Goal: Task Accomplishment & Management: Use online tool/utility

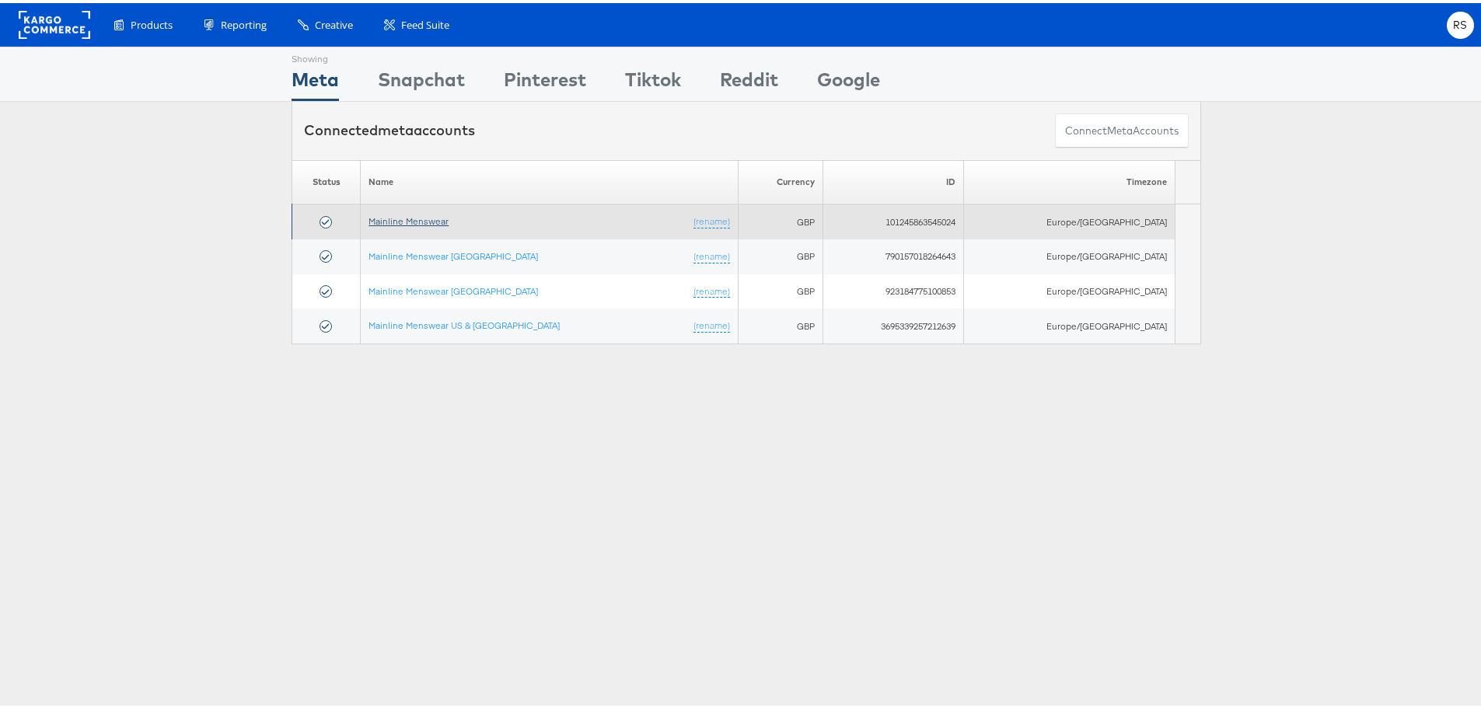
click at [410, 222] on link "Mainline Menswear" at bounding box center [408, 218] width 80 height 12
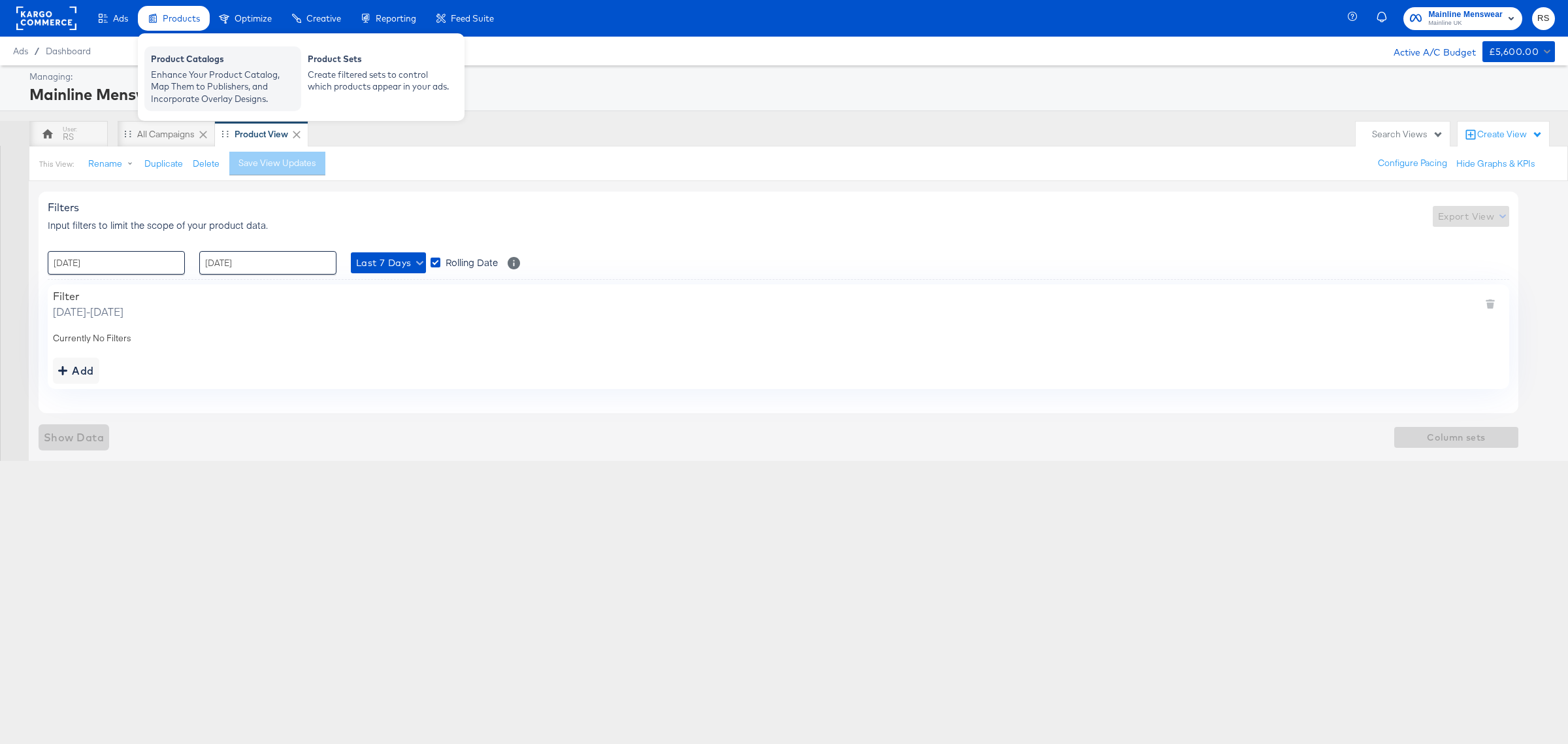
click at [191, 71] on div "Enhance Your Product Catalog, Map Them to Publishers, and Incorporate Overlay D…" at bounding box center [223, 87] width 144 height 37
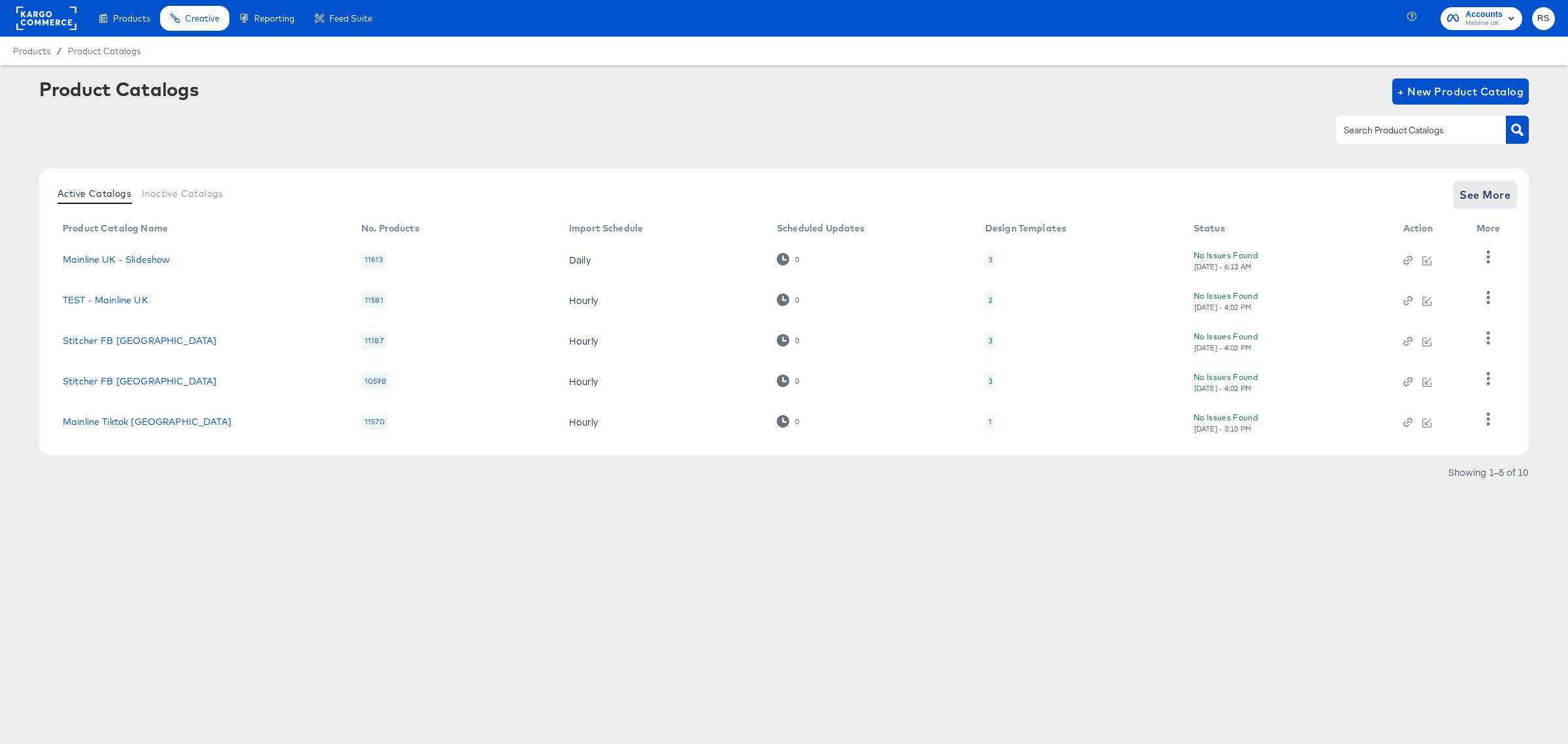
click at [1462, 195] on span "See More" at bounding box center [1485, 195] width 51 height 18
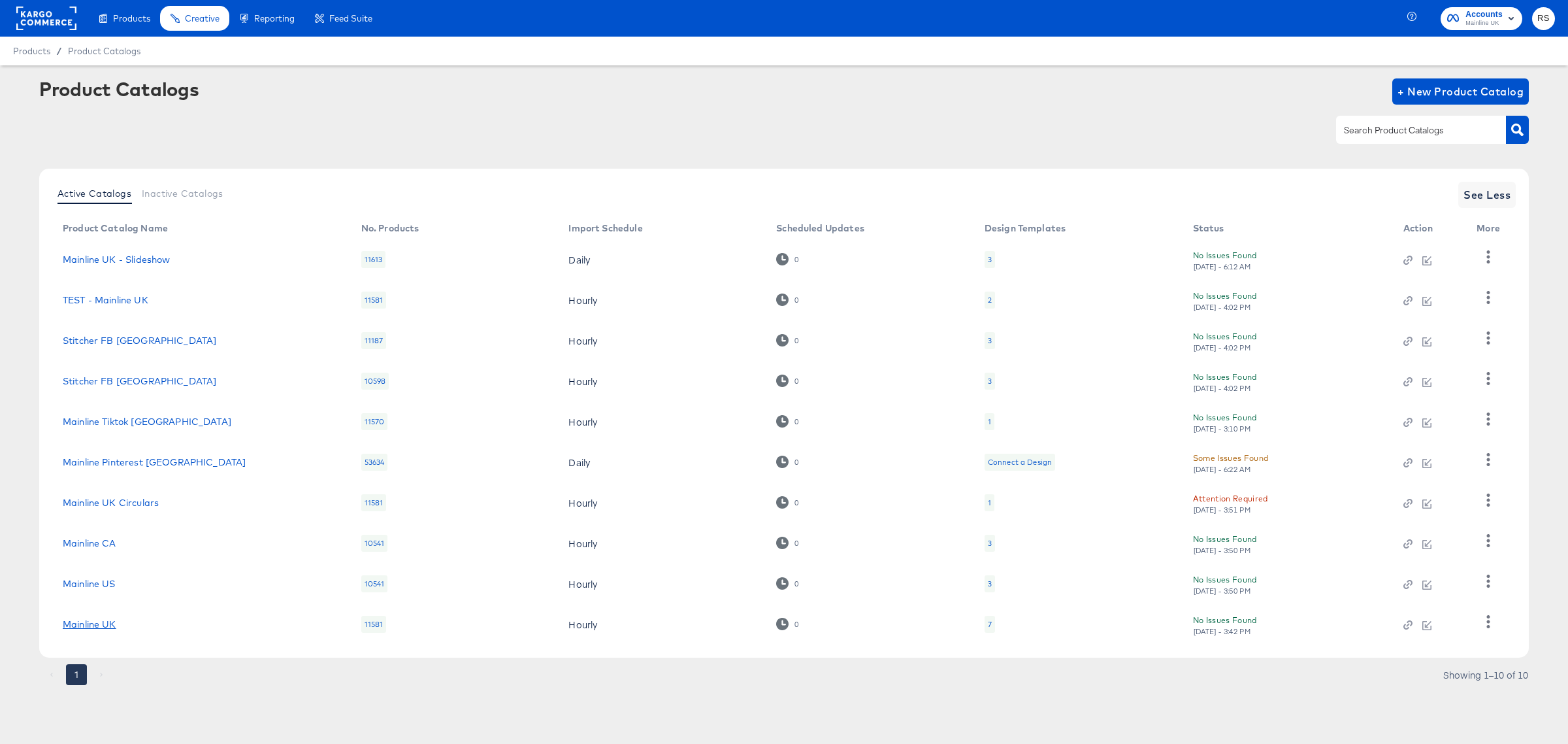
click at [92, 625] on link "Mainline UK" at bounding box center [90, 624] width 54 height 10
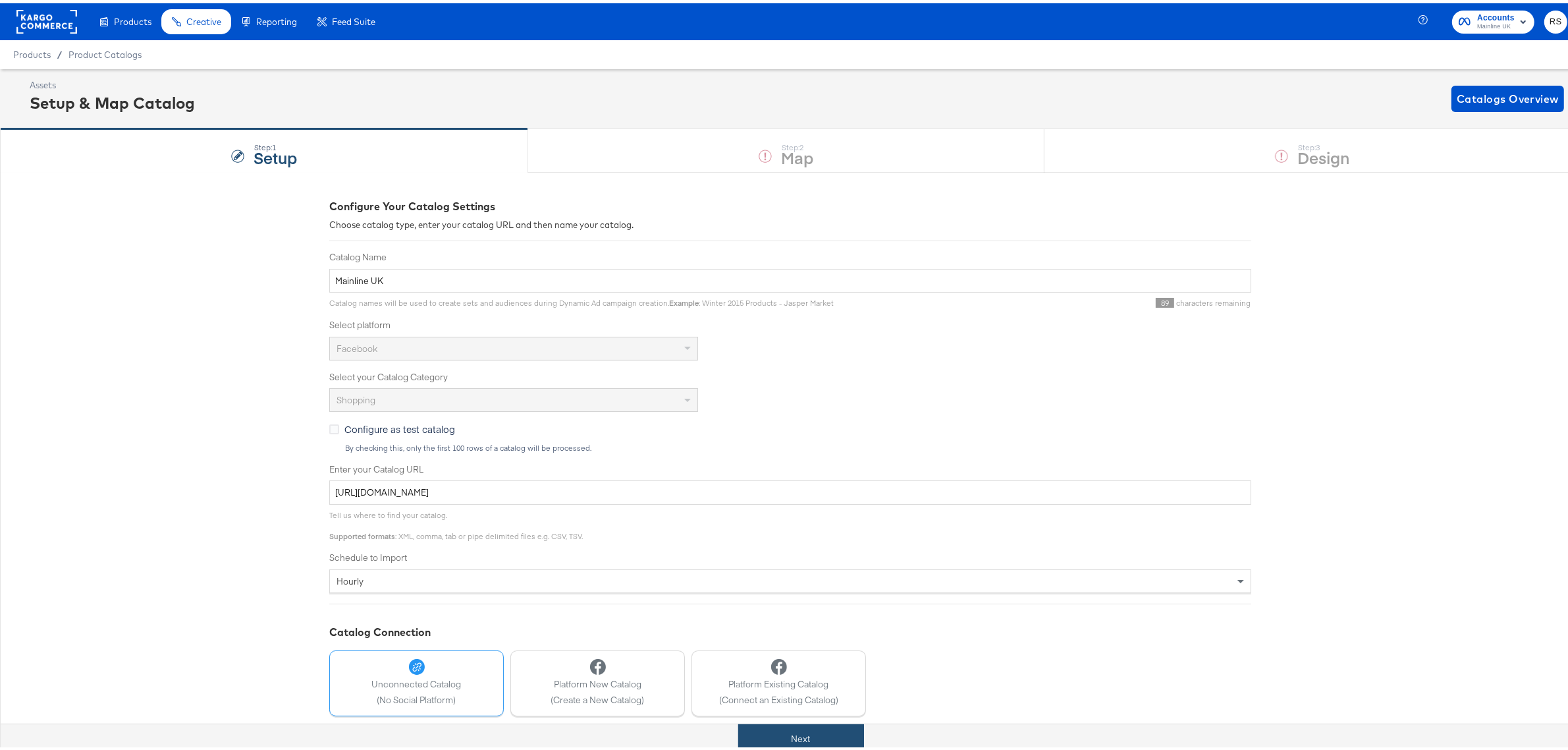
click at [834, 735] on button "Next" at bounding box center [801, 735] width 125 height 30
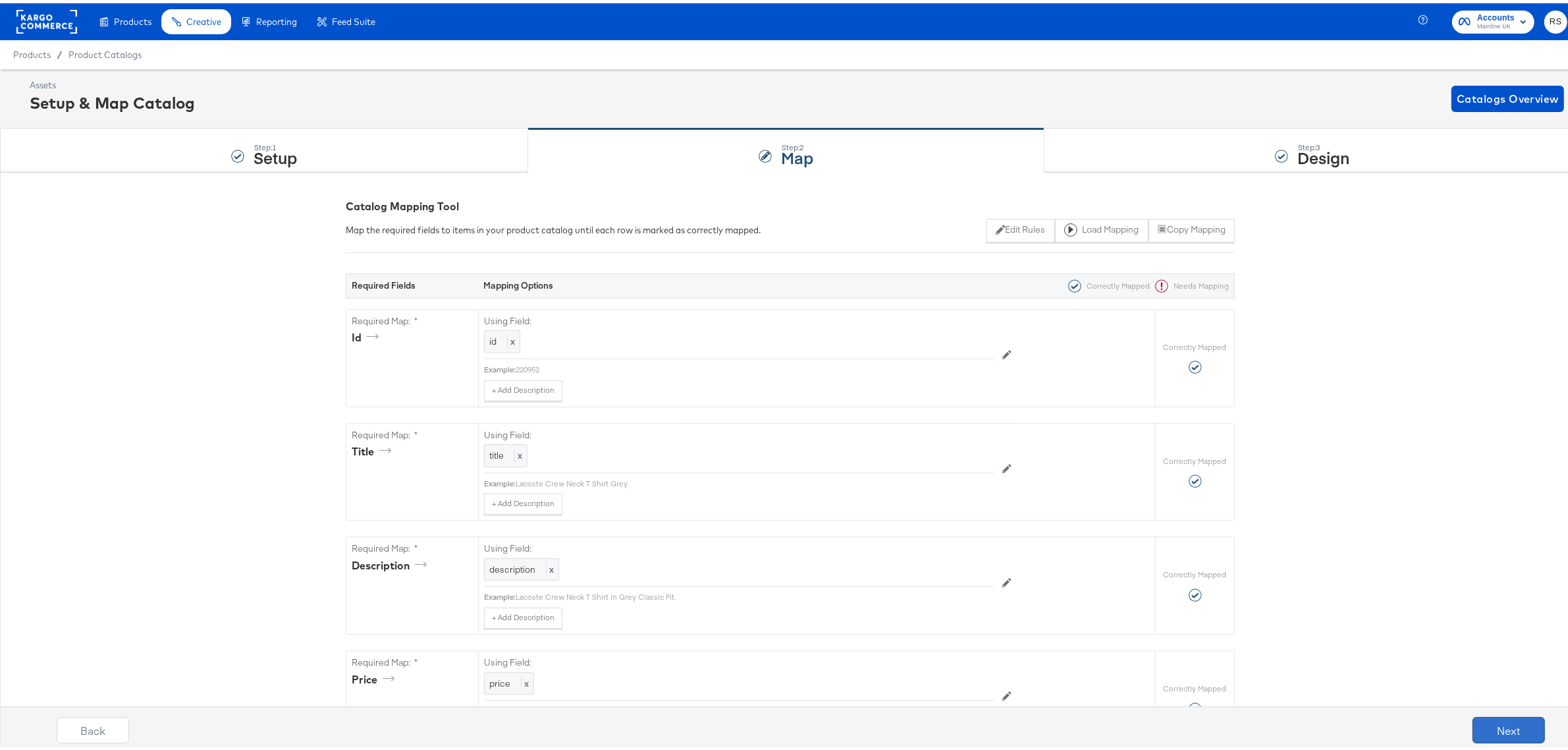
click at [1508, 725] on button "Next" at bounding box center [1509, 726] width 73 height 26
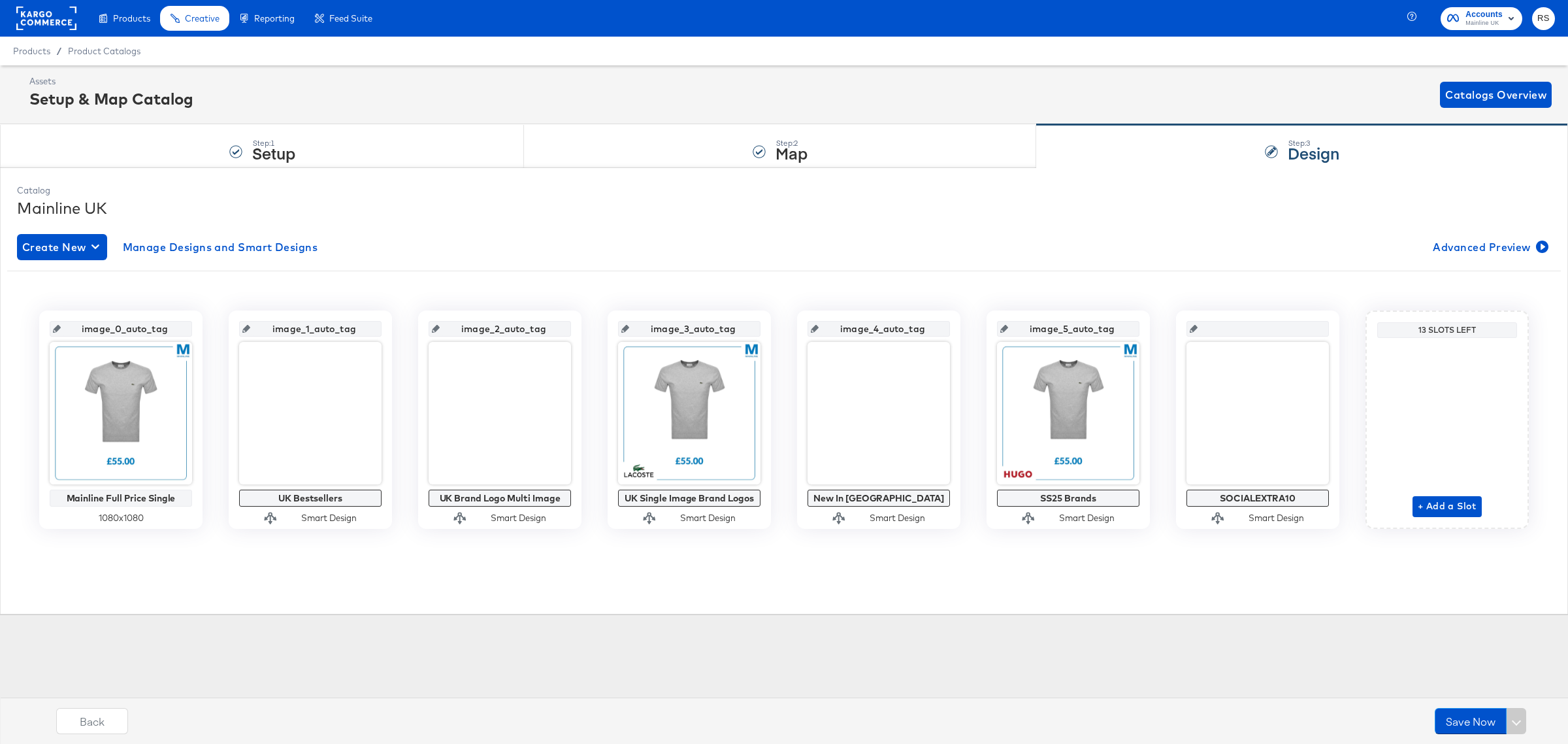
click at [1193, 327] on icon at bounding box center [1193, 328] width 8 height 8
click at [266, 139] on div "Step: 1" at bounding box center [273, 143] width 43 height 9
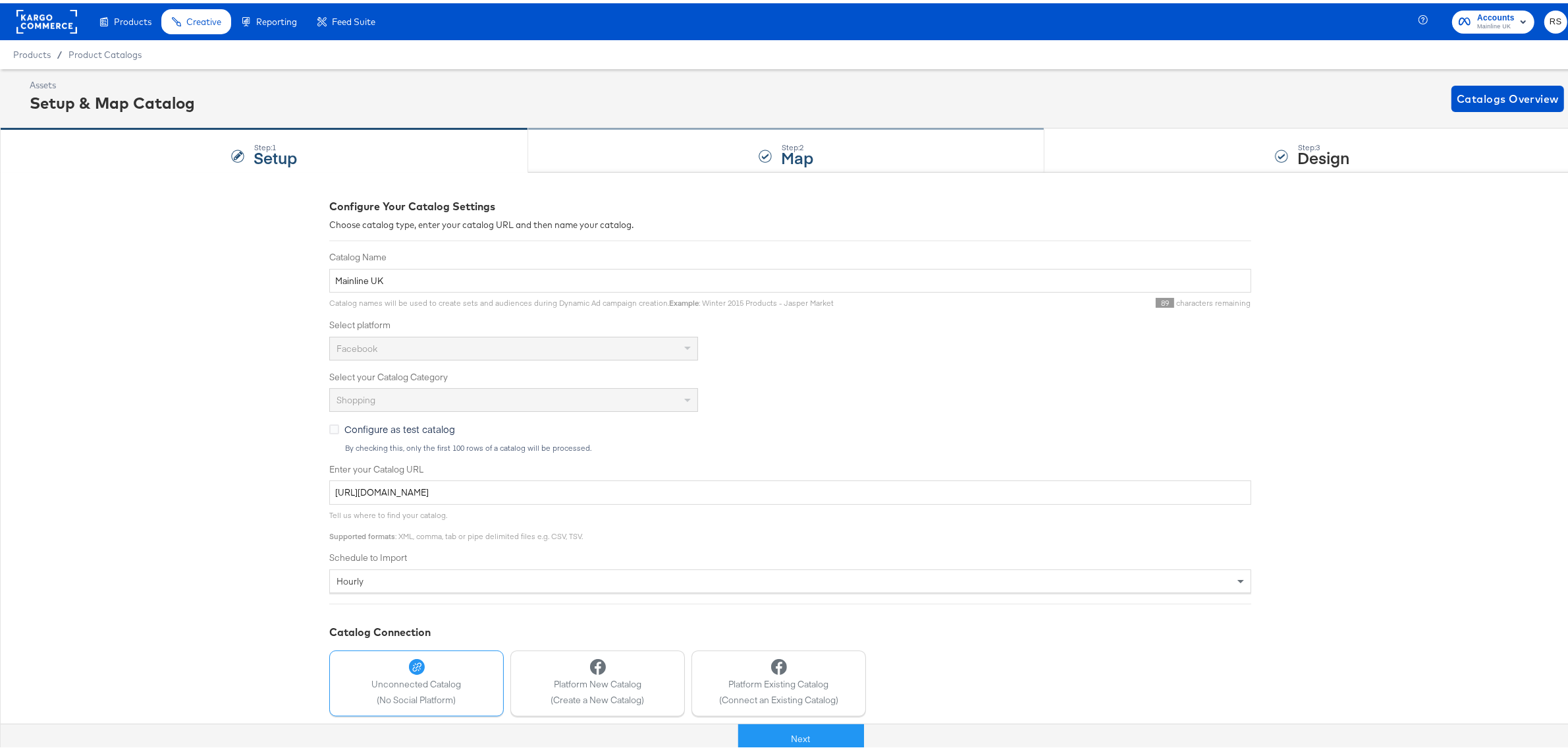
click at [821, 143] on div "Step: 2 Map" at bounding box center [785, 147] width 516 height 43
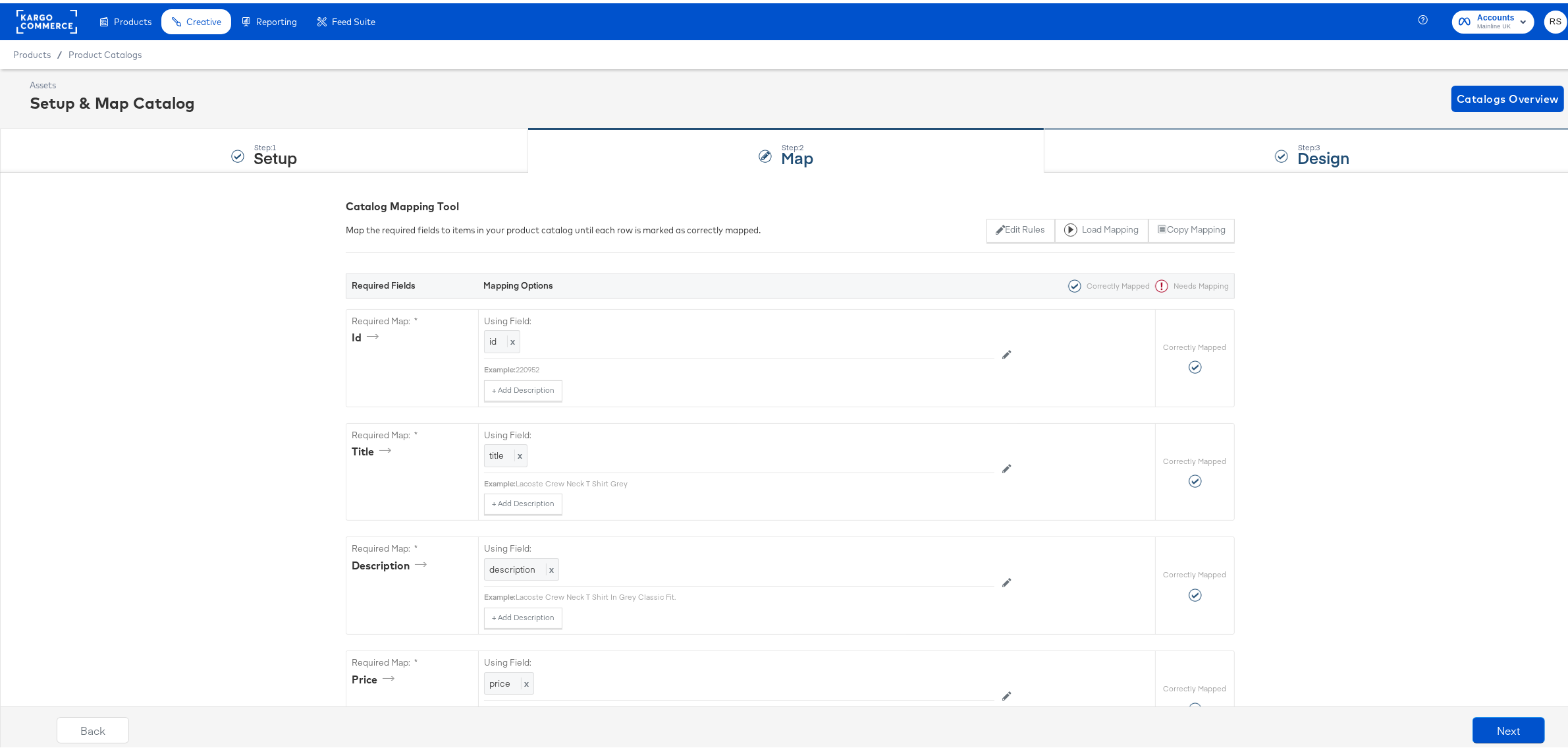
click at [1105, 150] on div "Step: 3 Design" at bounding box center [1312, 147] width 536 height 43
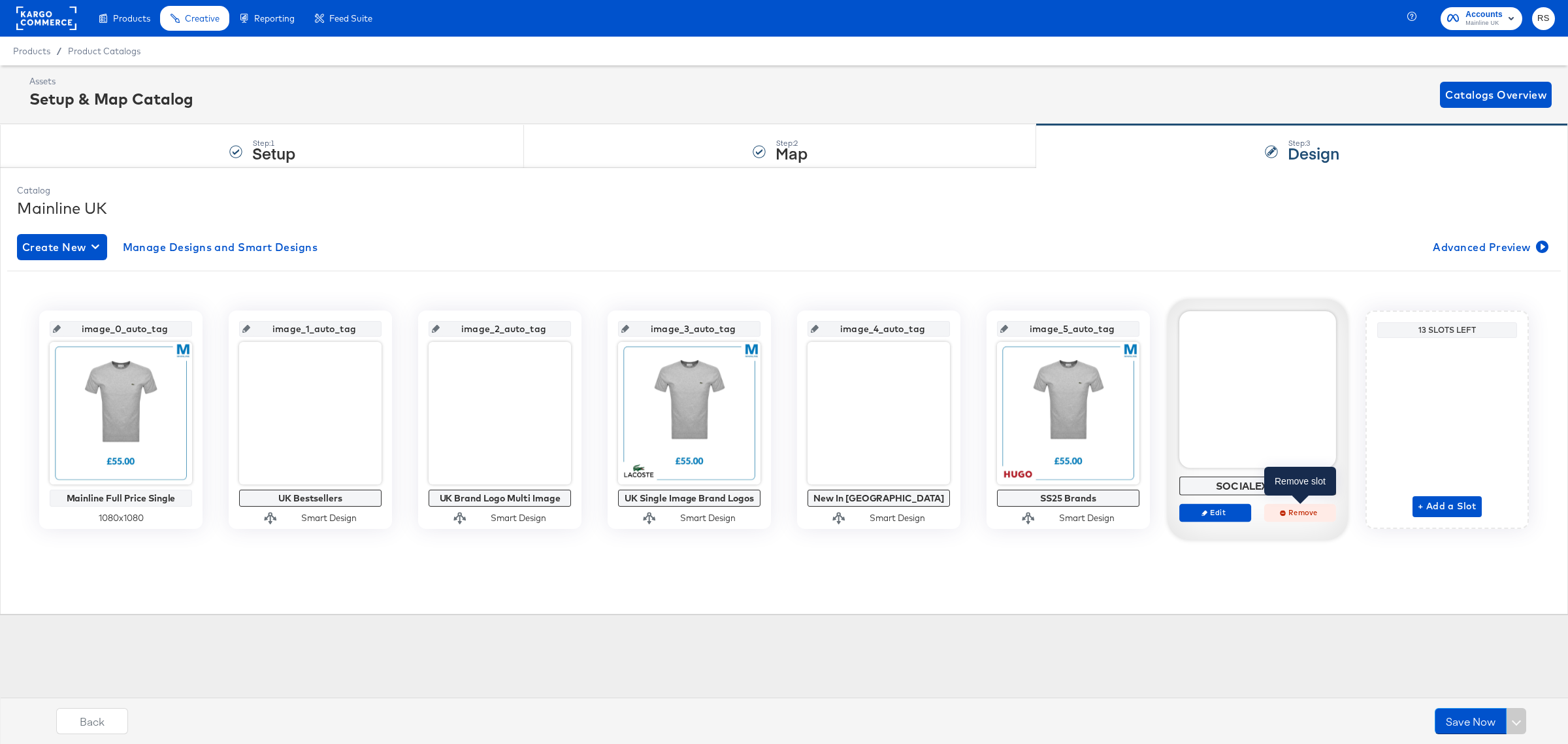
click at [1295, 512] on span "Remove" at bounding box center [1300, 512] width 61 height 10
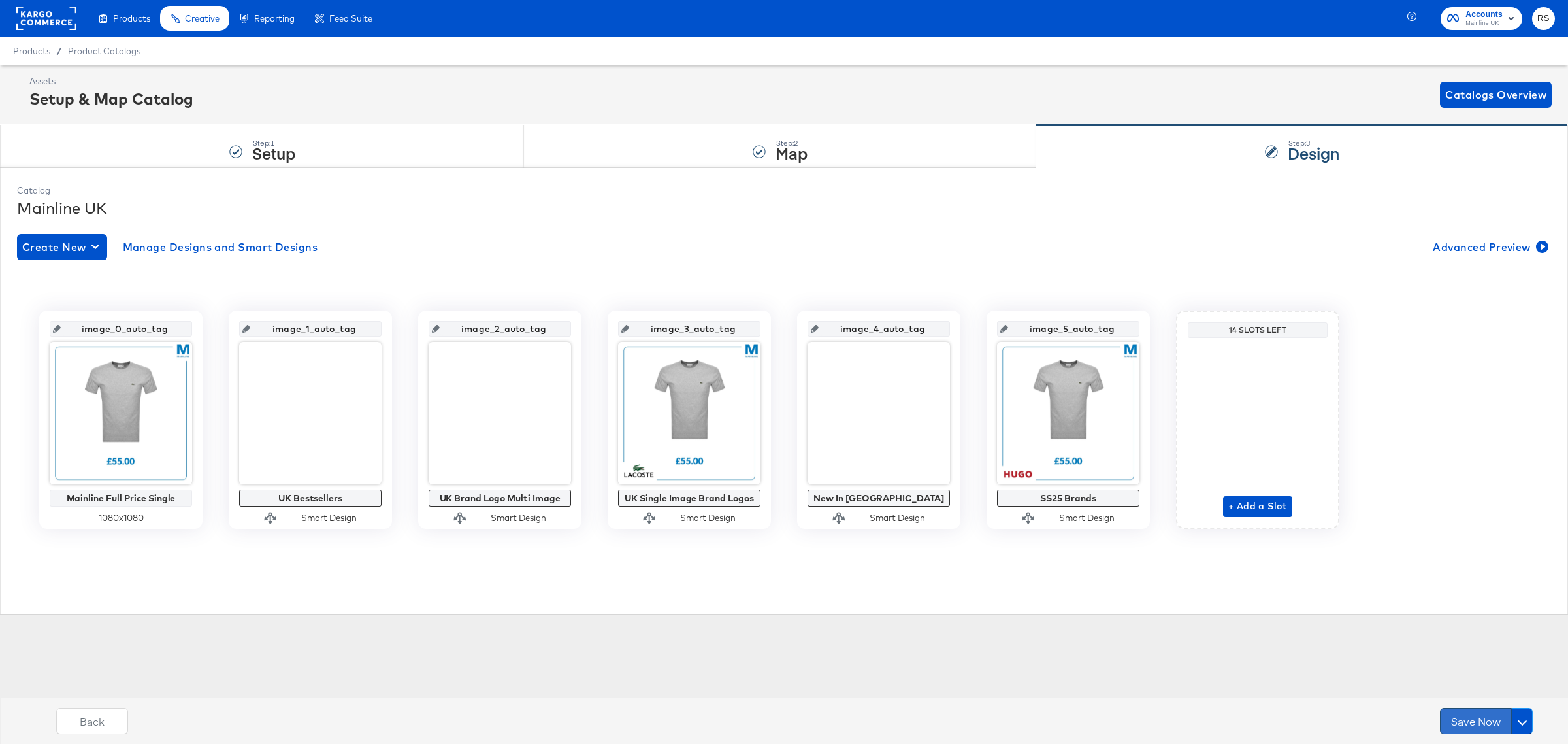
click at [1483, 720] on button "Save Now" at bounding box center [1476, 720] width 72 height 26
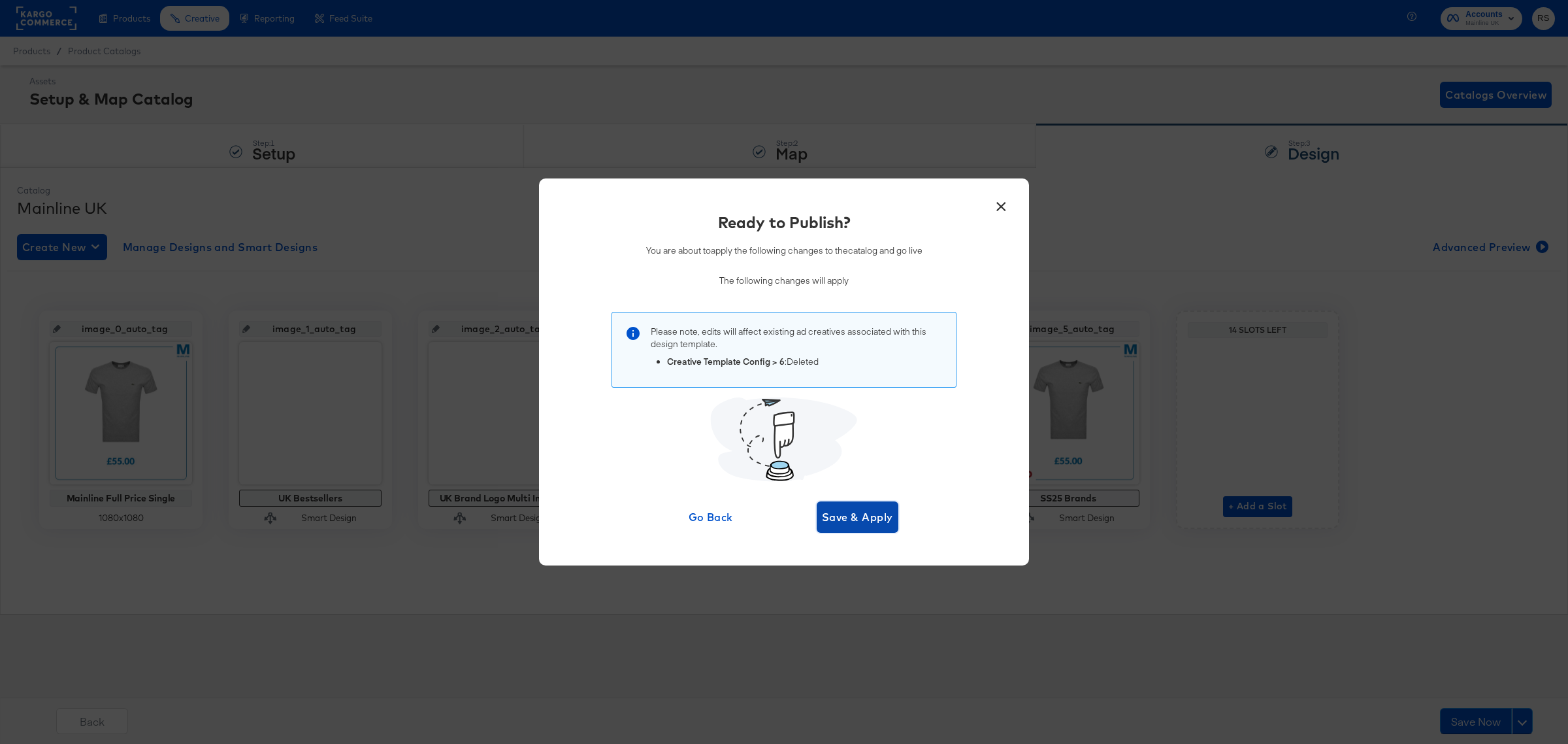
click at [870, 524] on span "Save & Apply" at bounding box center [857, 517] width 71 height 18
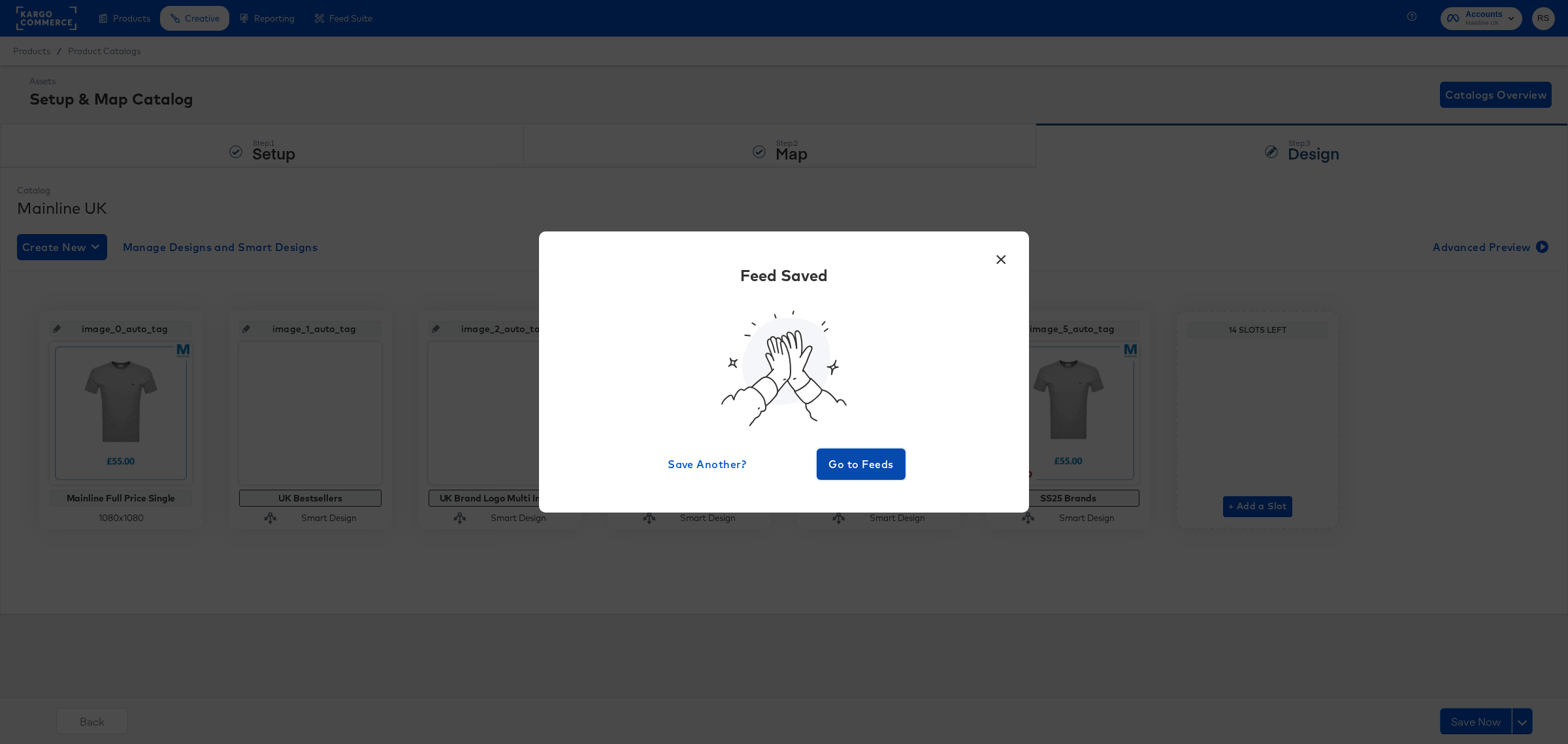
click at [873, 471] on span "Go to Feeds" at bounding box center [860, 464] width 78 height 18
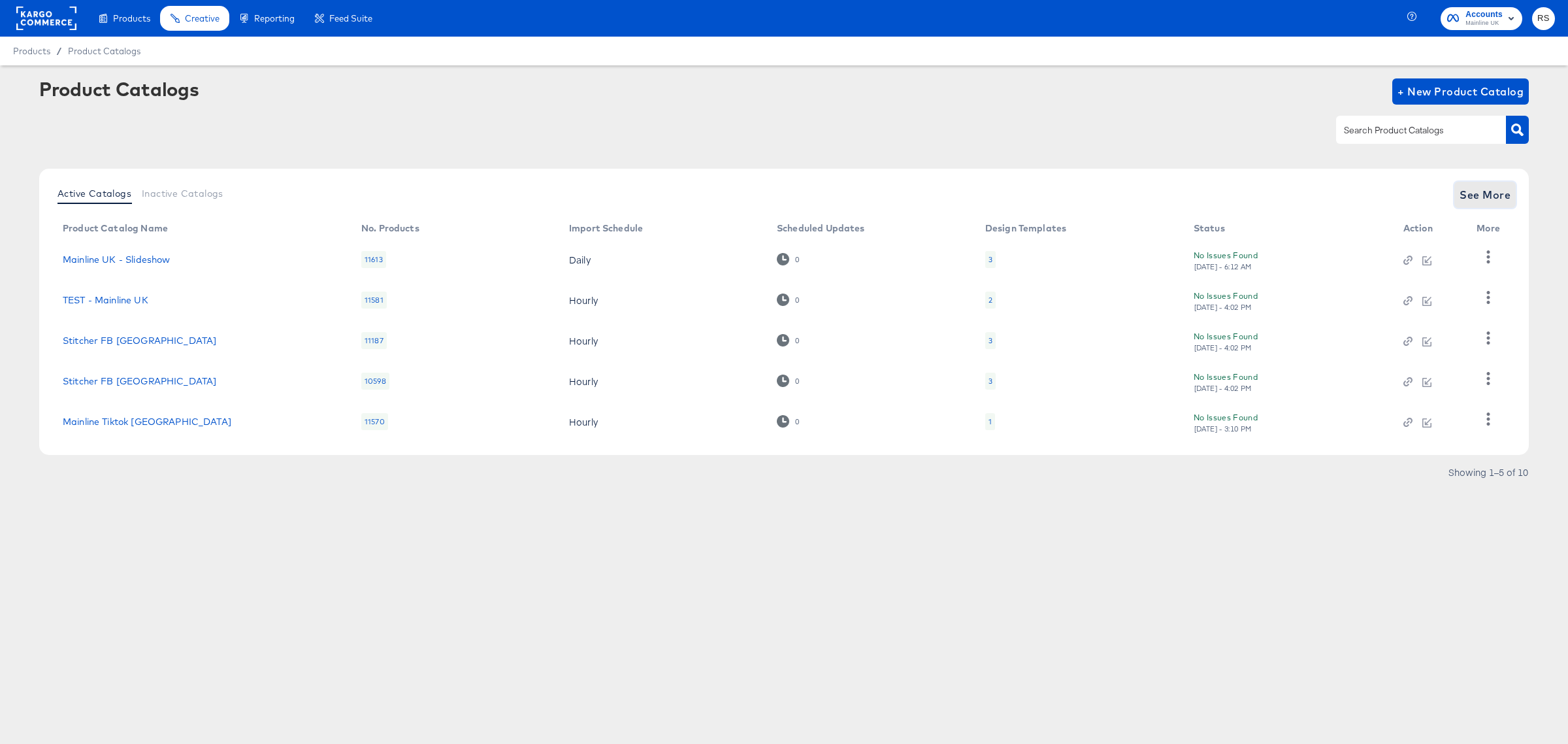
click at [1473, 196] on span "See More" at bounding box center [1485, 195] width 51 height 18
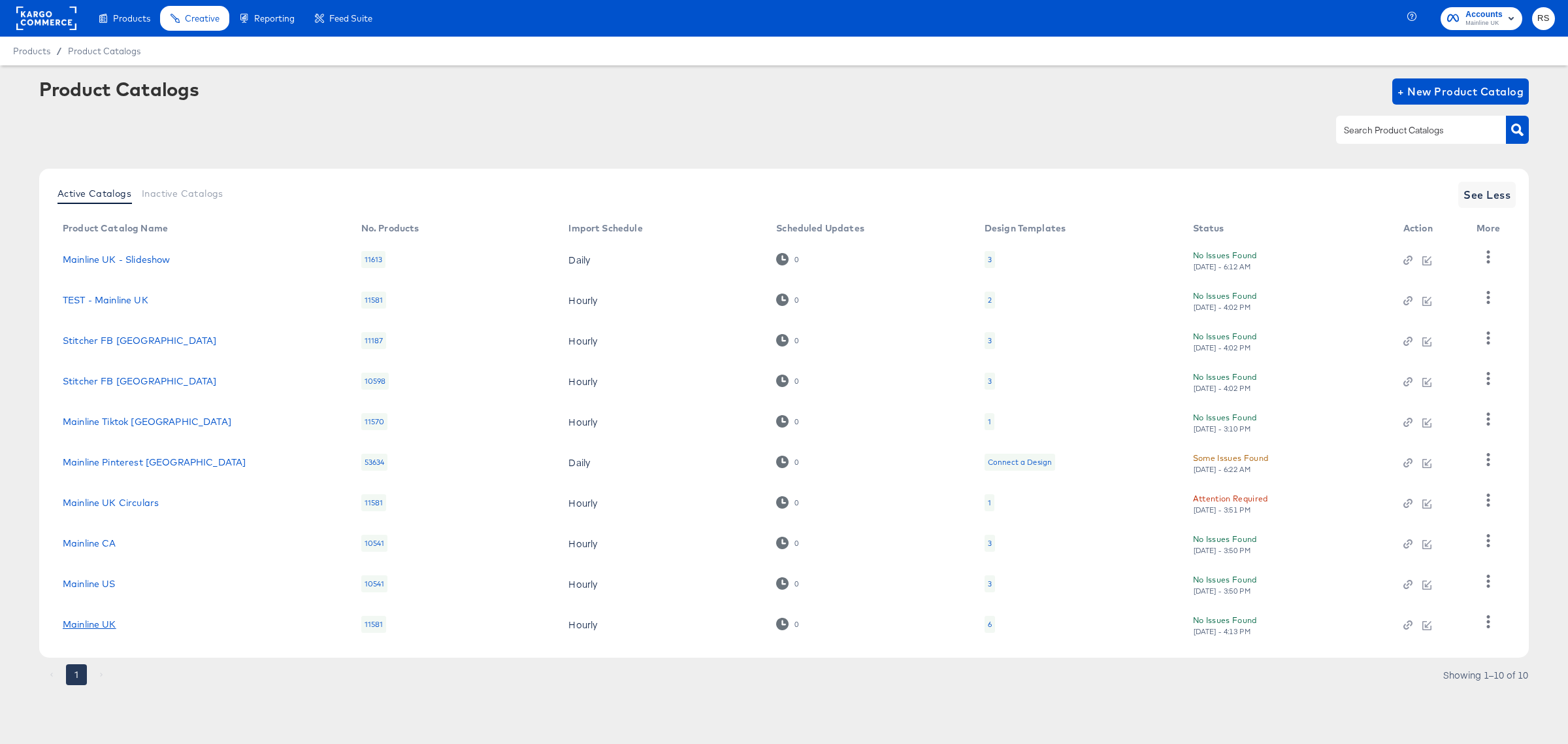
click at [76, 628] on link "Mainline UK" at bounding box center [90, 624] width 54 height 10
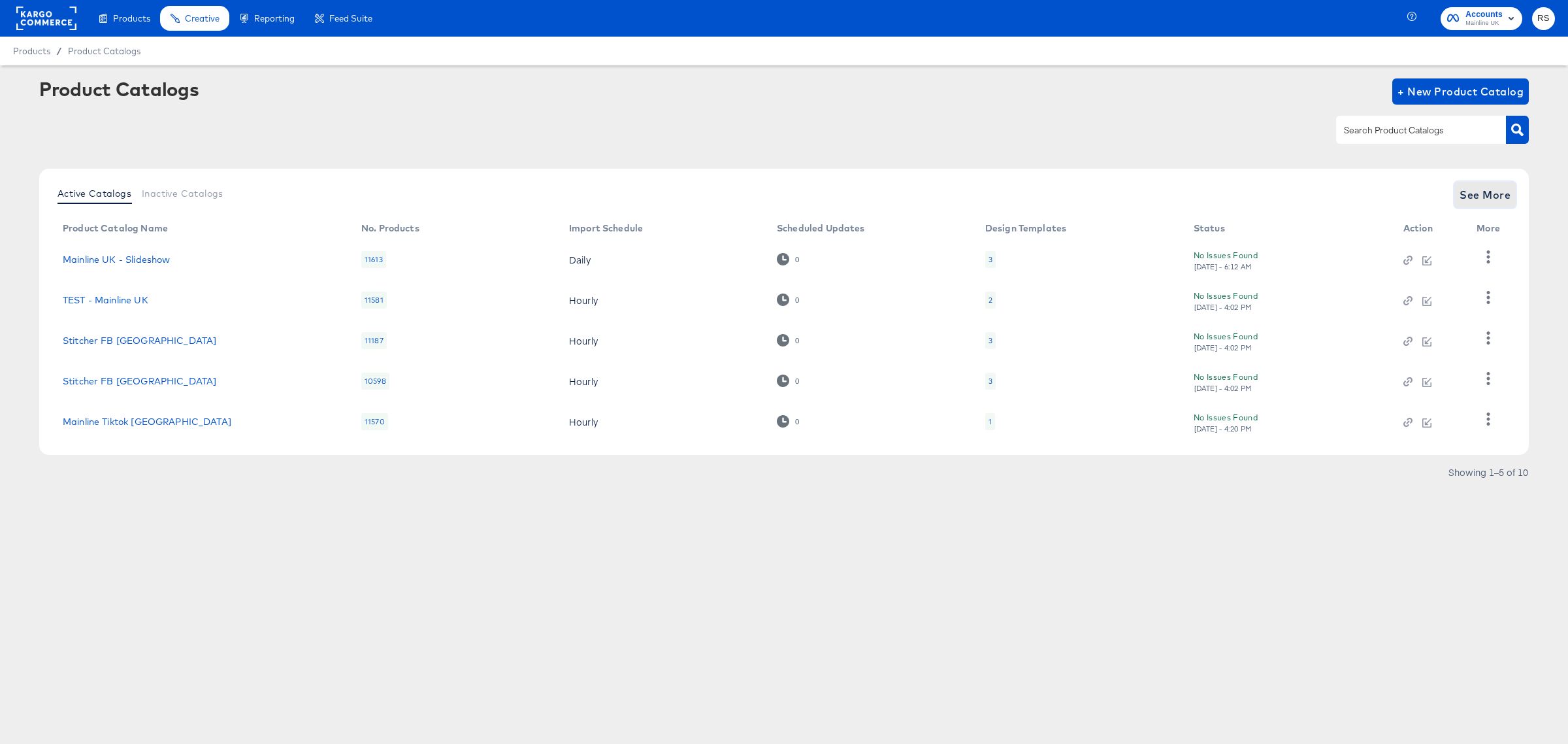
click at [1471, 203] on span "See More" at bounding box center [1485, 195] width 51 height 18
